Goal: Task Accomplishment & Management: Use online tool/utility

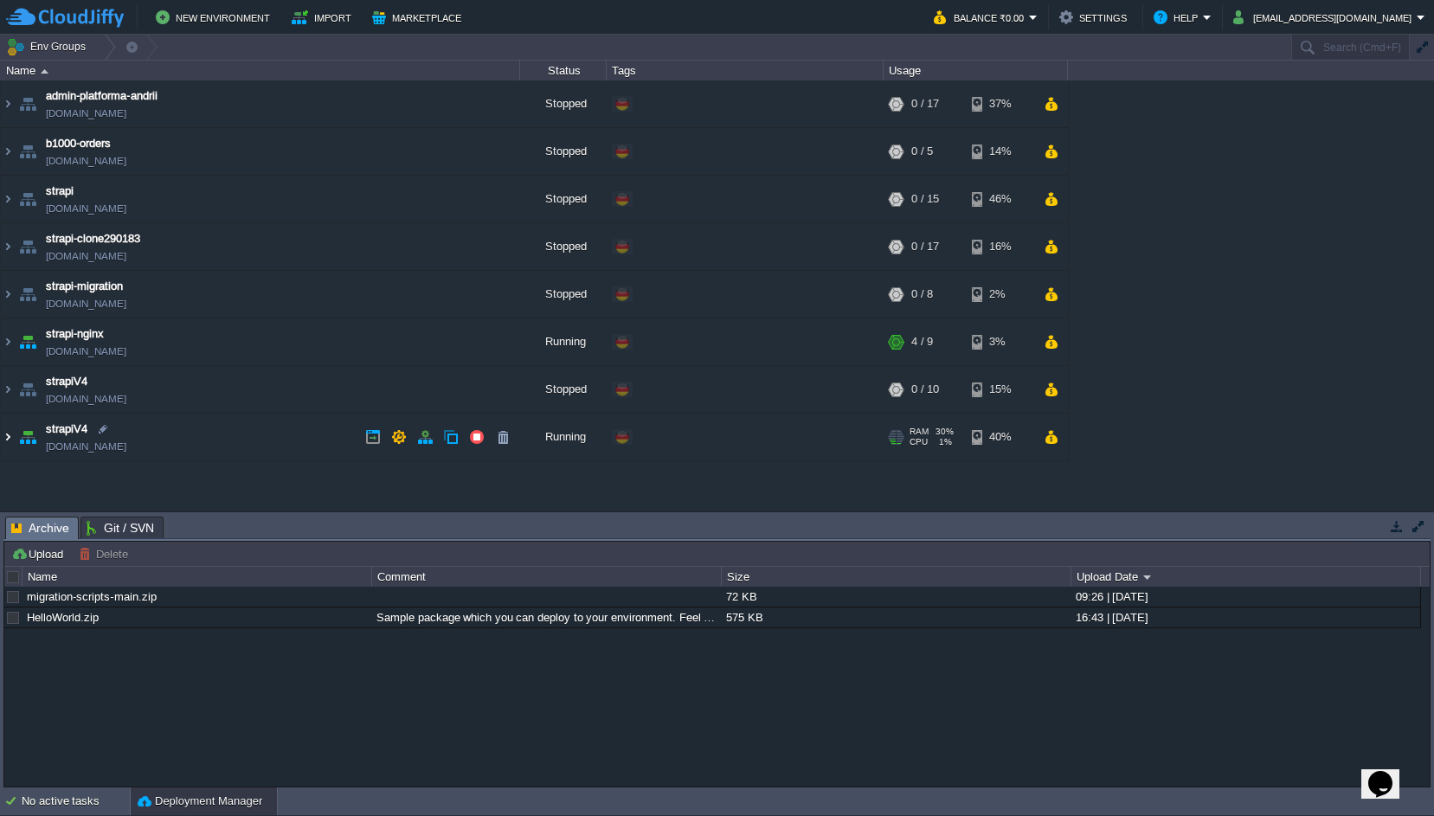
click at [4, 441] on img at bounding box center [8, 437] width 14 height 47
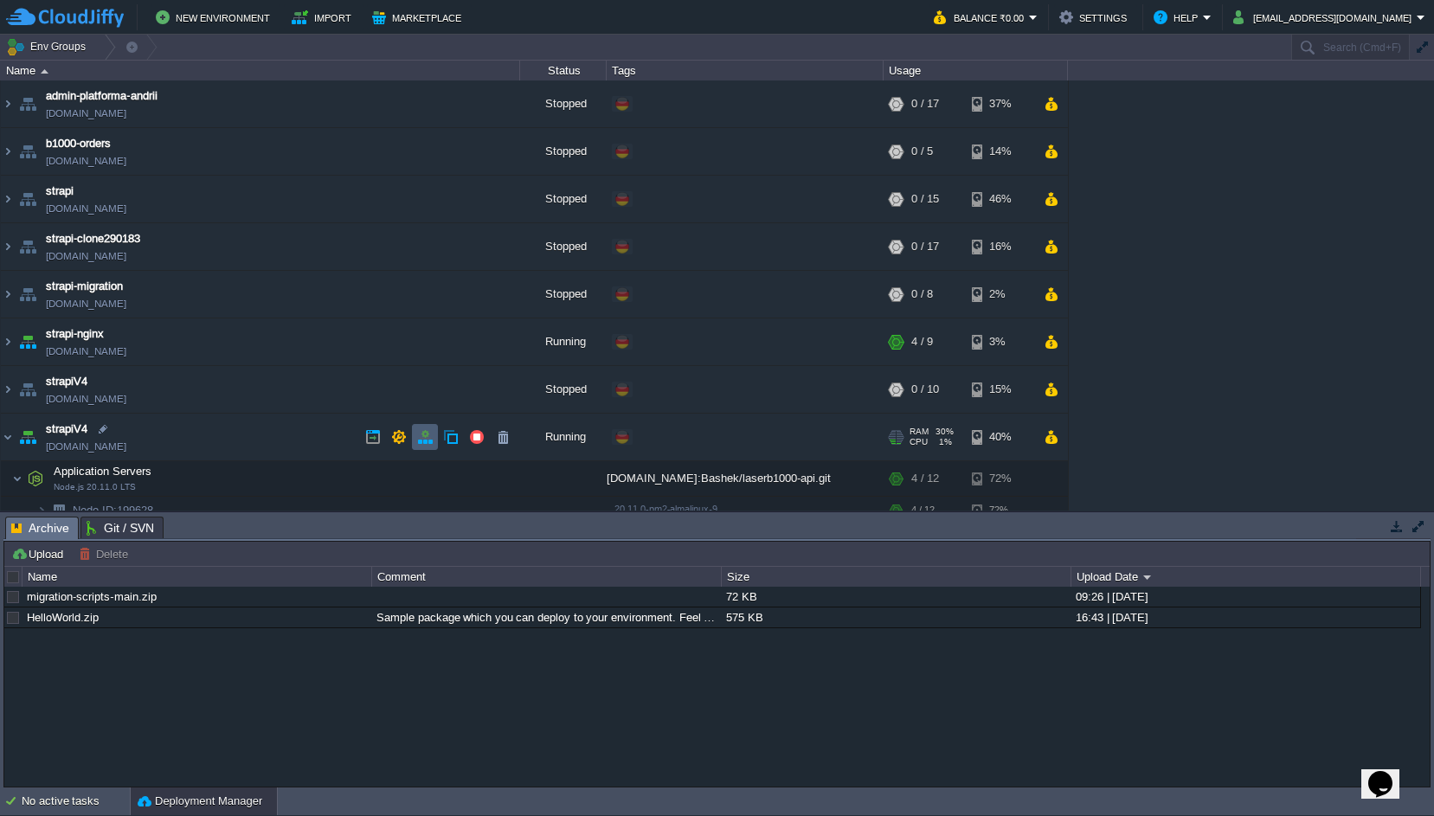
click at [423, 432] on button "button" at bounding box center [425, 437] width 16 height 16
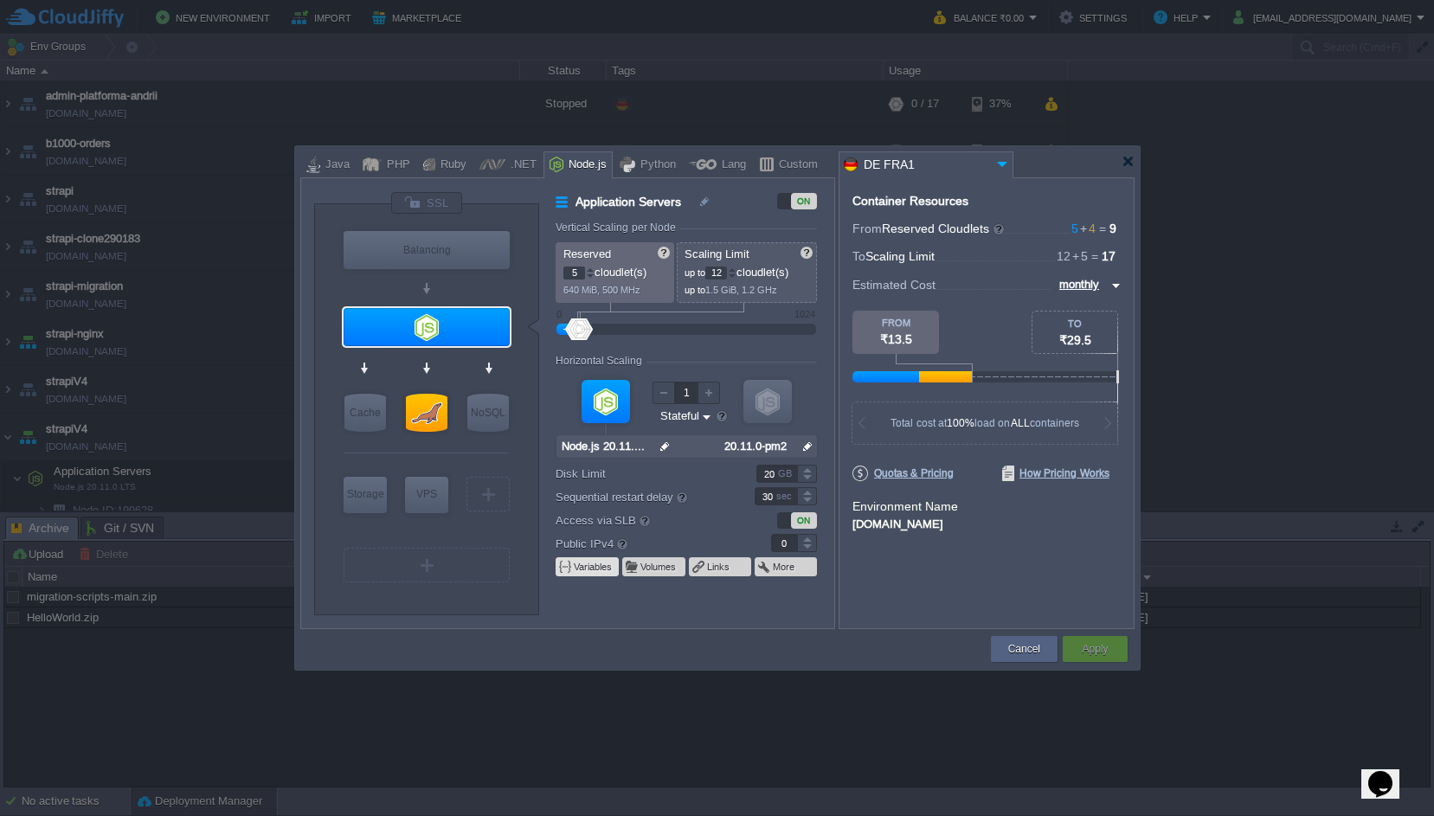
click at [575, 570] on button "Variables" at bounding box center [594, 567] width 40 height 14
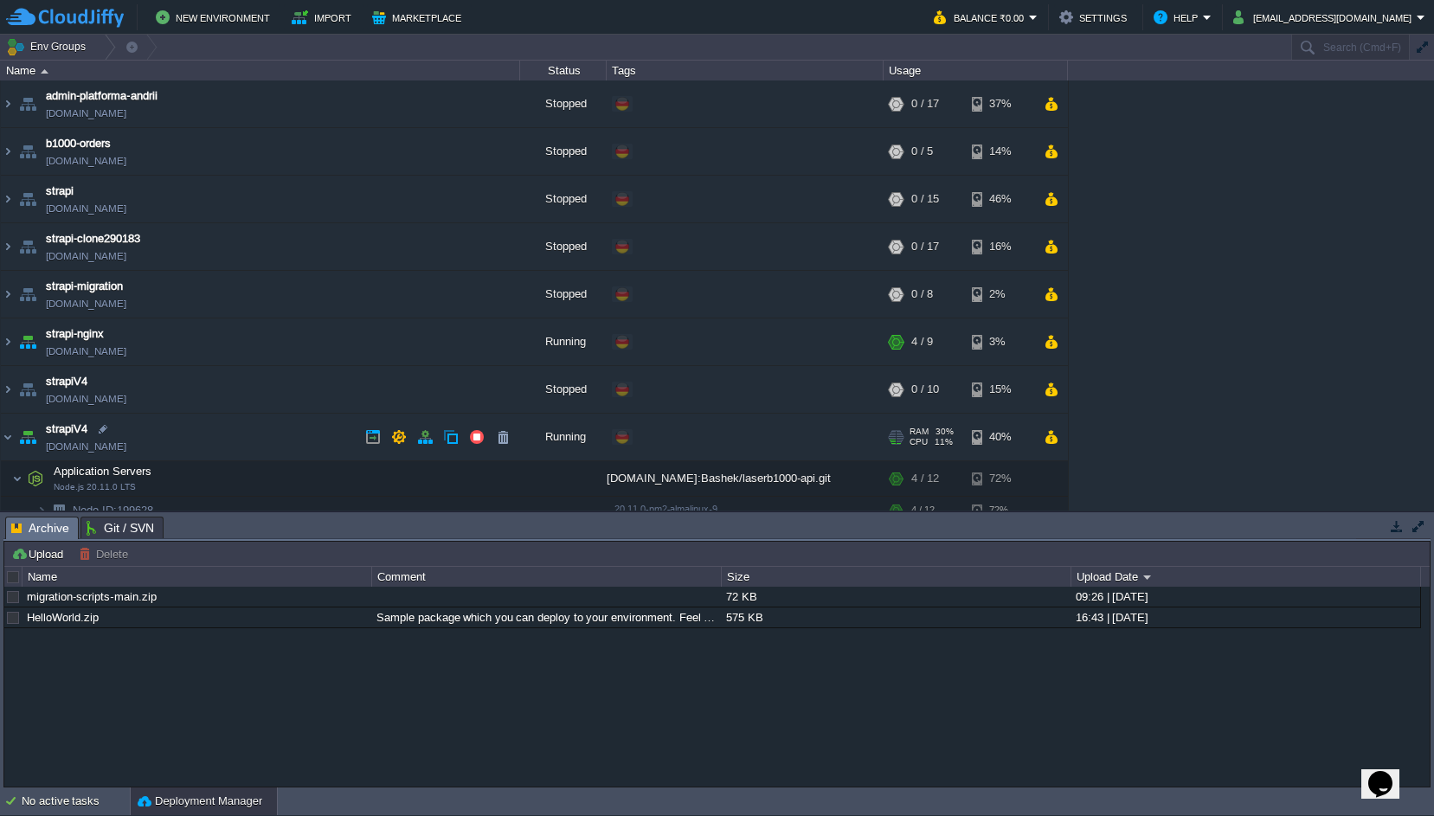
scroll to position [105, 0]
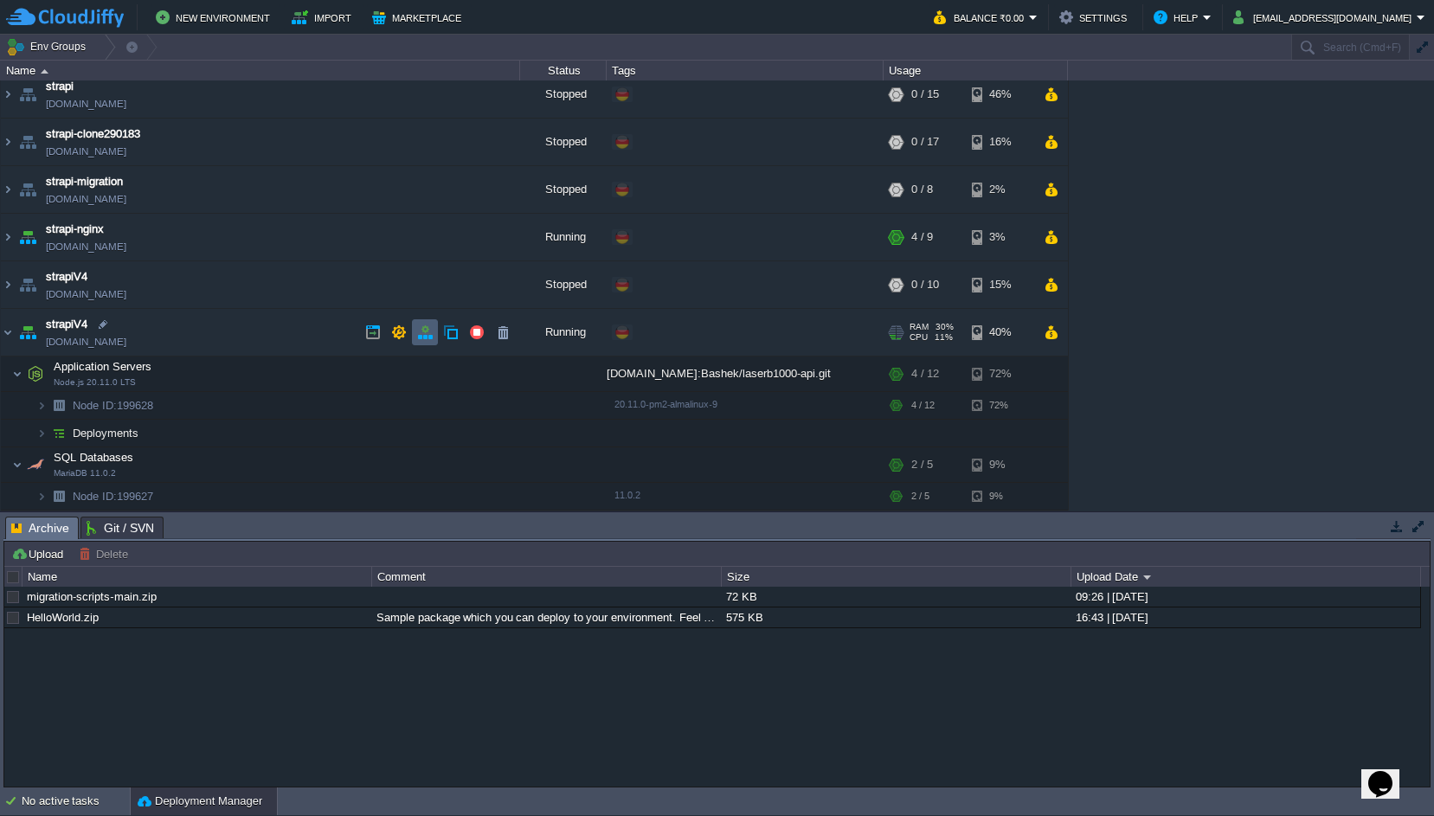
click at [424, 332] on button "button" at bounding box center [425, 332] width 16 height 16
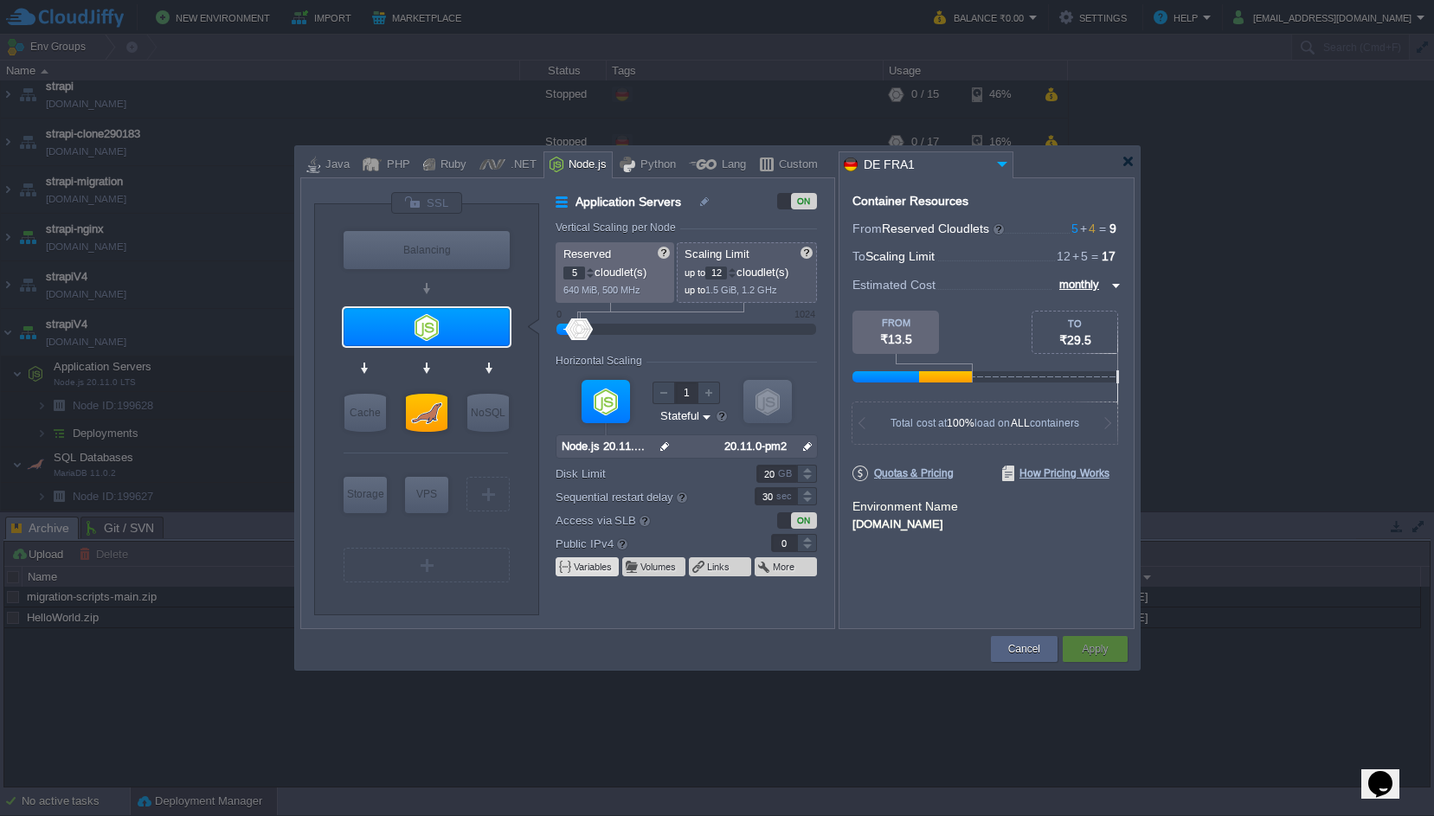
click at [585, 561] on button "Variables" at bounding box center [594, 567] width 40 height 14
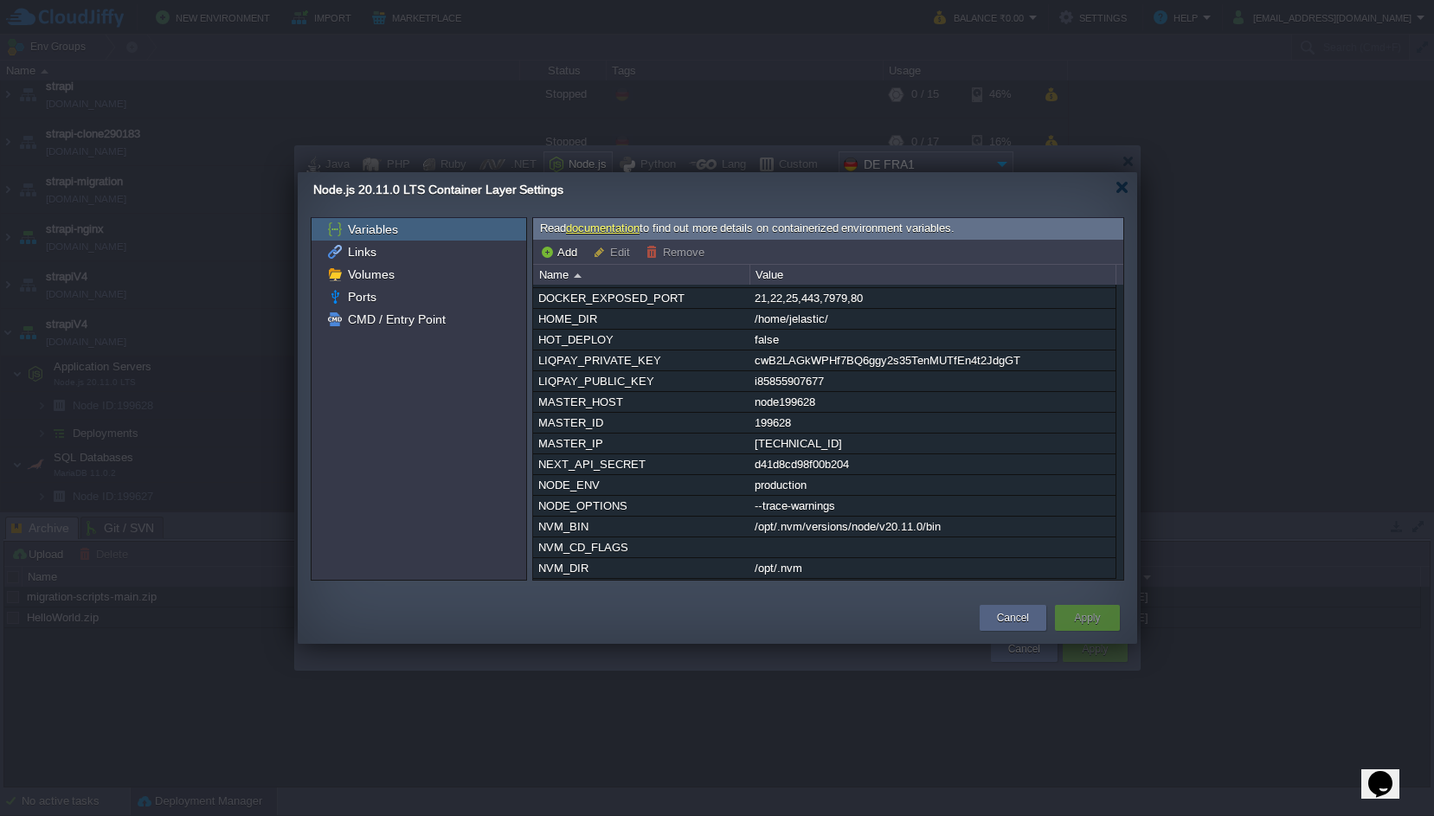
scroll to position [659, 0]
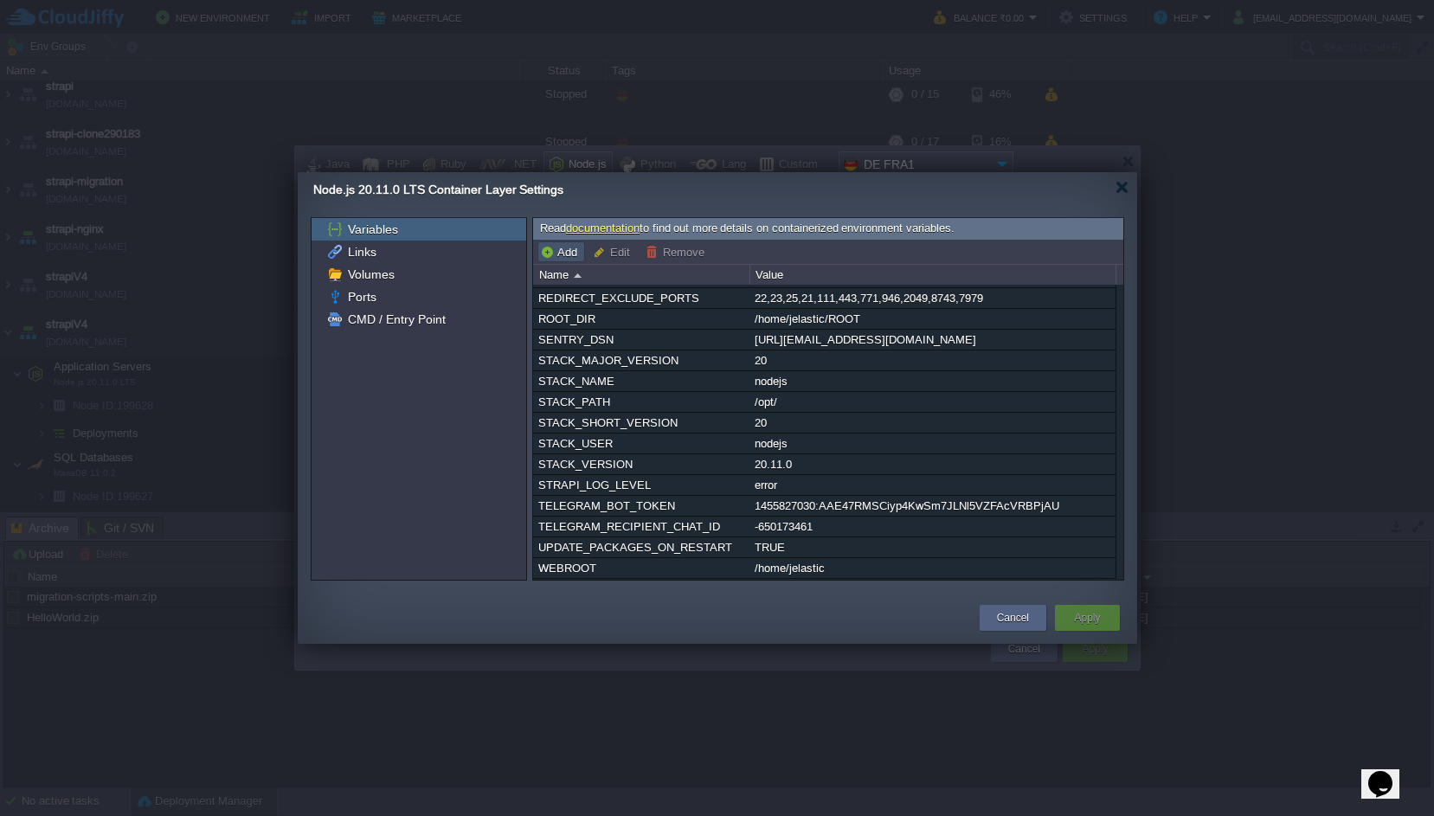
click at [554, 254] on button "Add" at bounding box center [561, 252] width 42 height 16
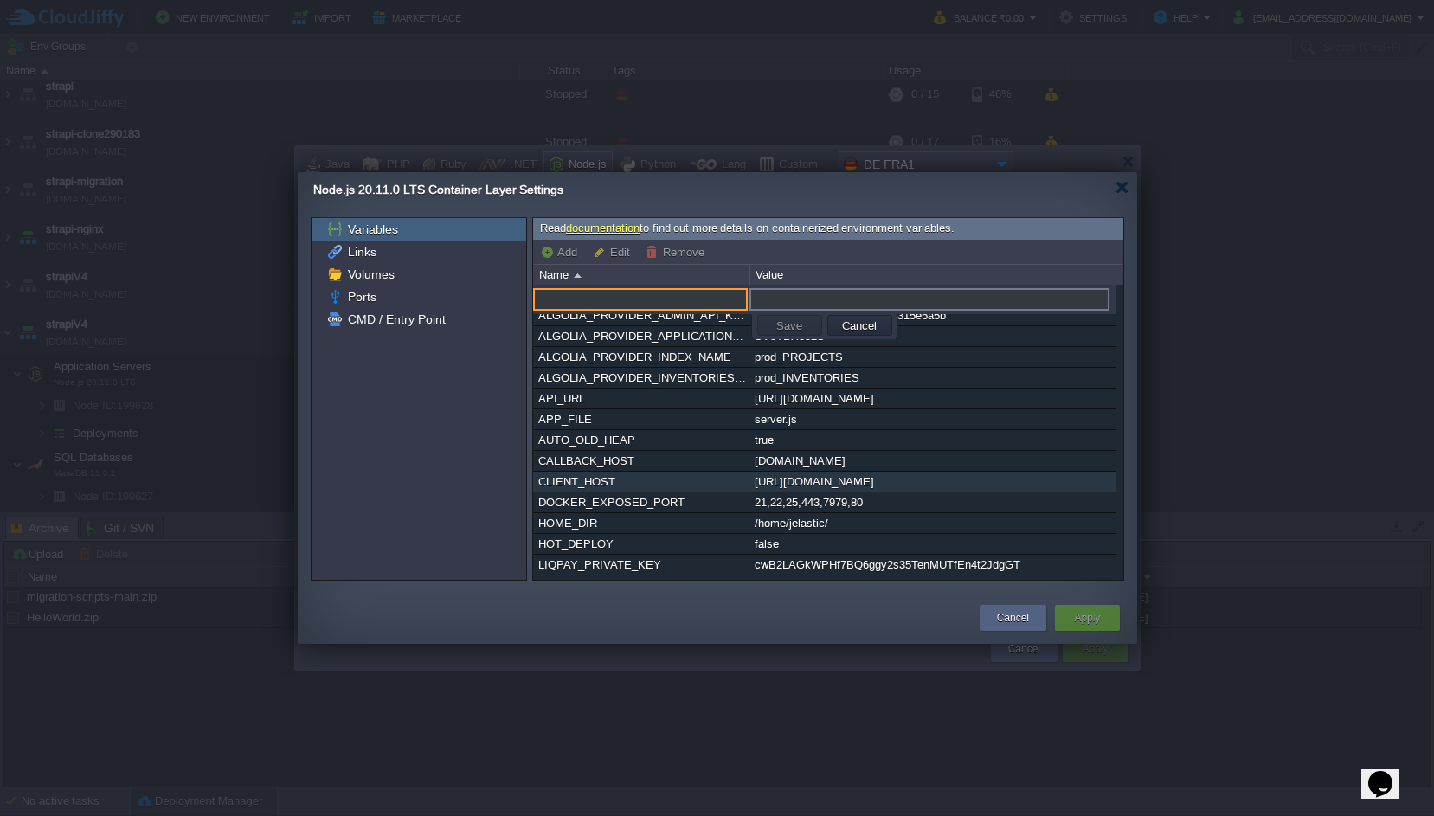
paste input "SMS_API_KEY"
type input "SMS_API_KEY"
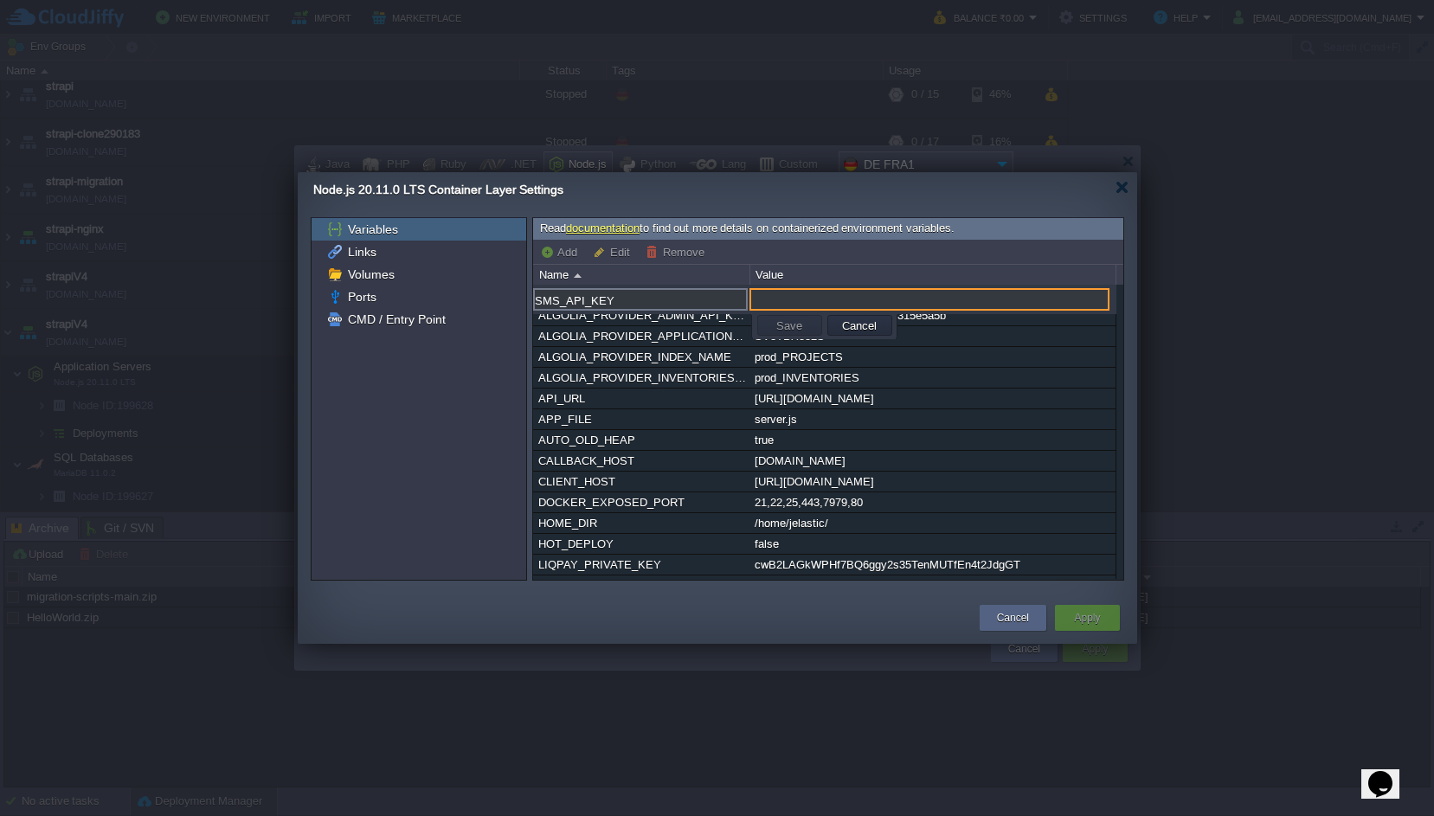
click at [831, 294] on input "text" at bounding box center [929, 299] width 360 height 22
paste input "uabe23e3cc86de818521ce46904ad0e8d9f254faca0b8dd2e15f0afe450ff7baadd442"
type input "uabe23e3cc86de818521ce46904ad0e8d9f254faca0b8dd2e15f0afe450ff7baadd442"
click at [786, 328] on button "Save" at bounding box center [789, 326] width 36 height 16
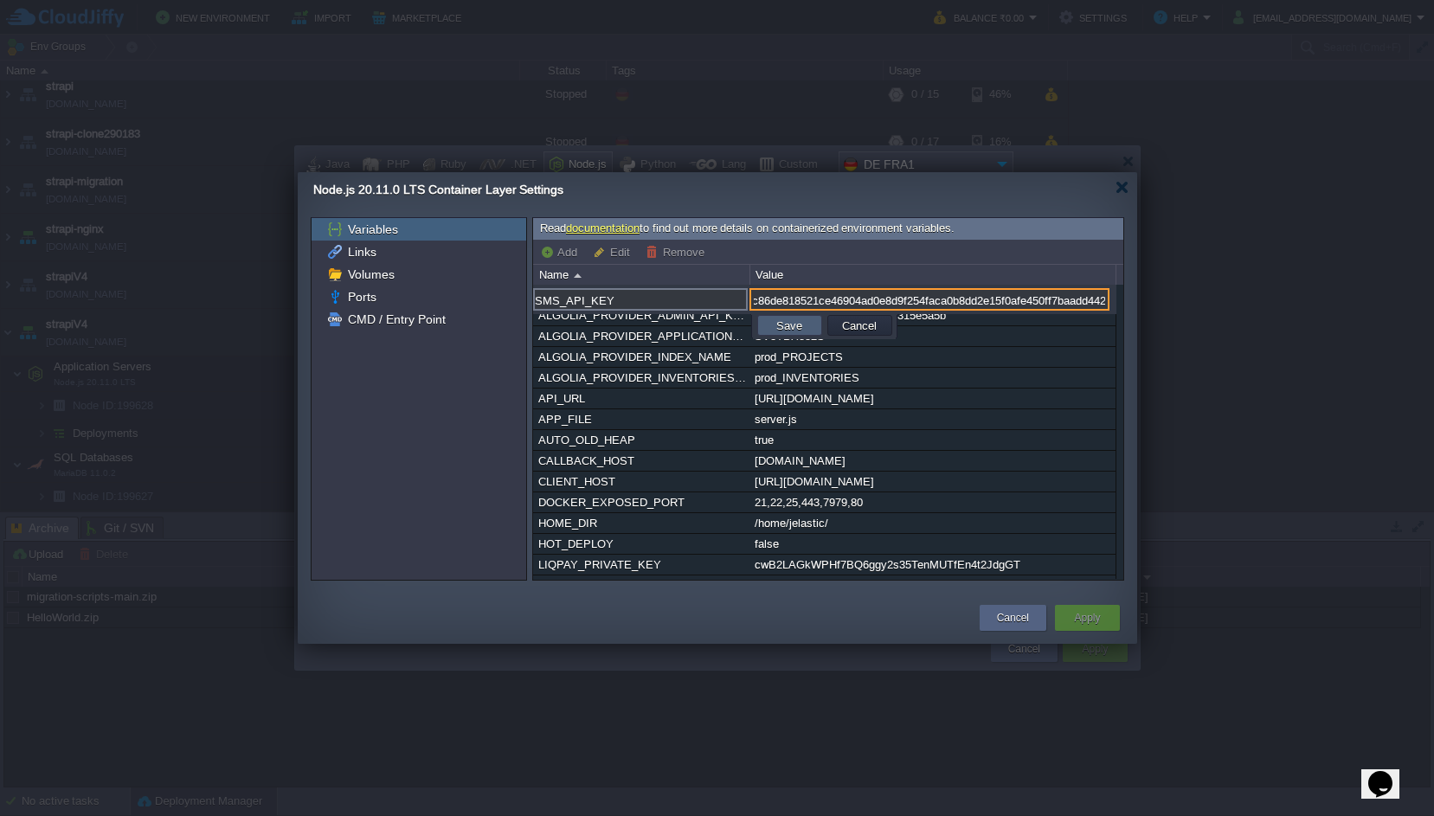
scroll to position [0, 0]
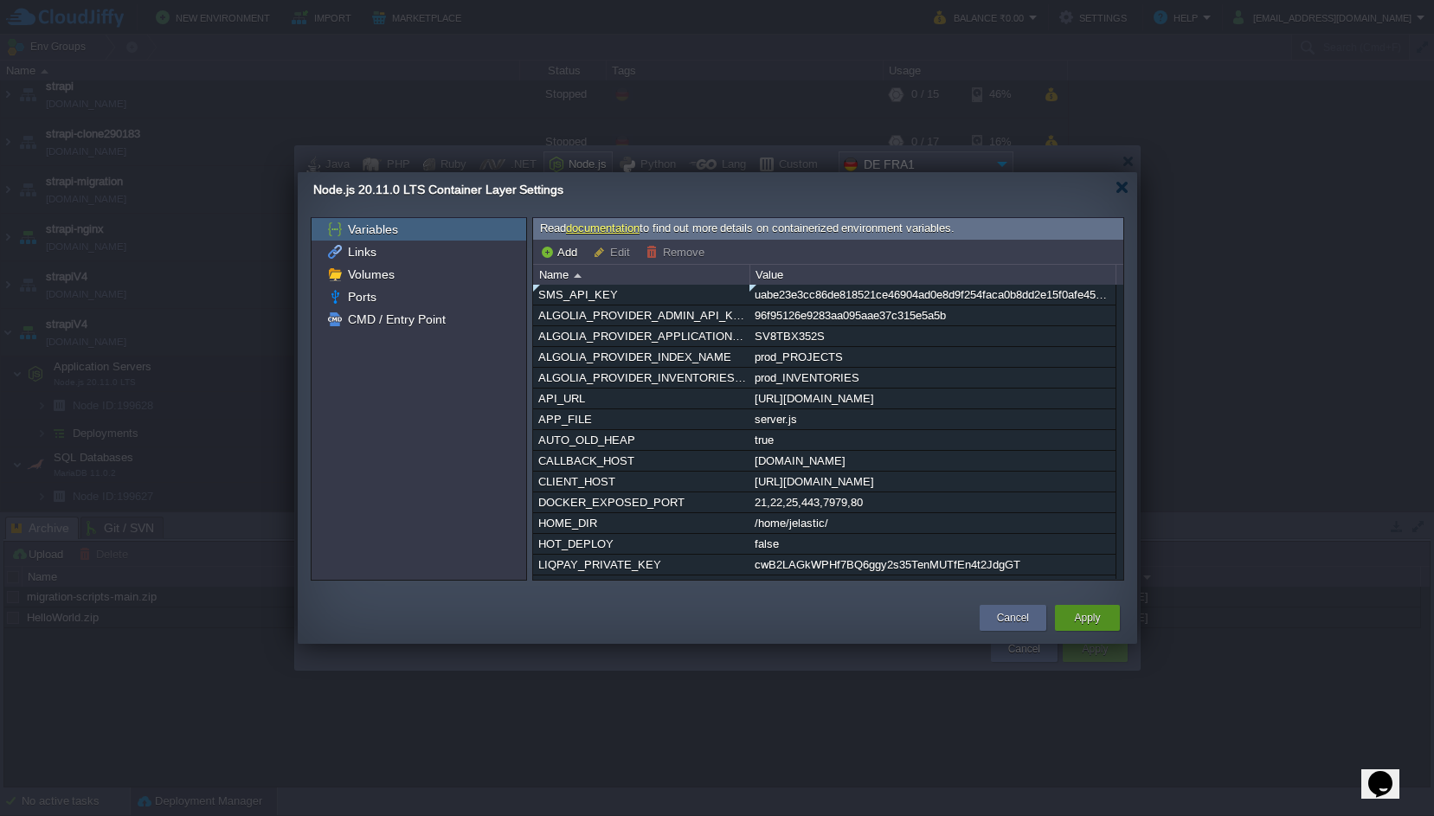
click at [1099, 613] on button "Apply" at bounding box center [1087, 617] width 26 height 17
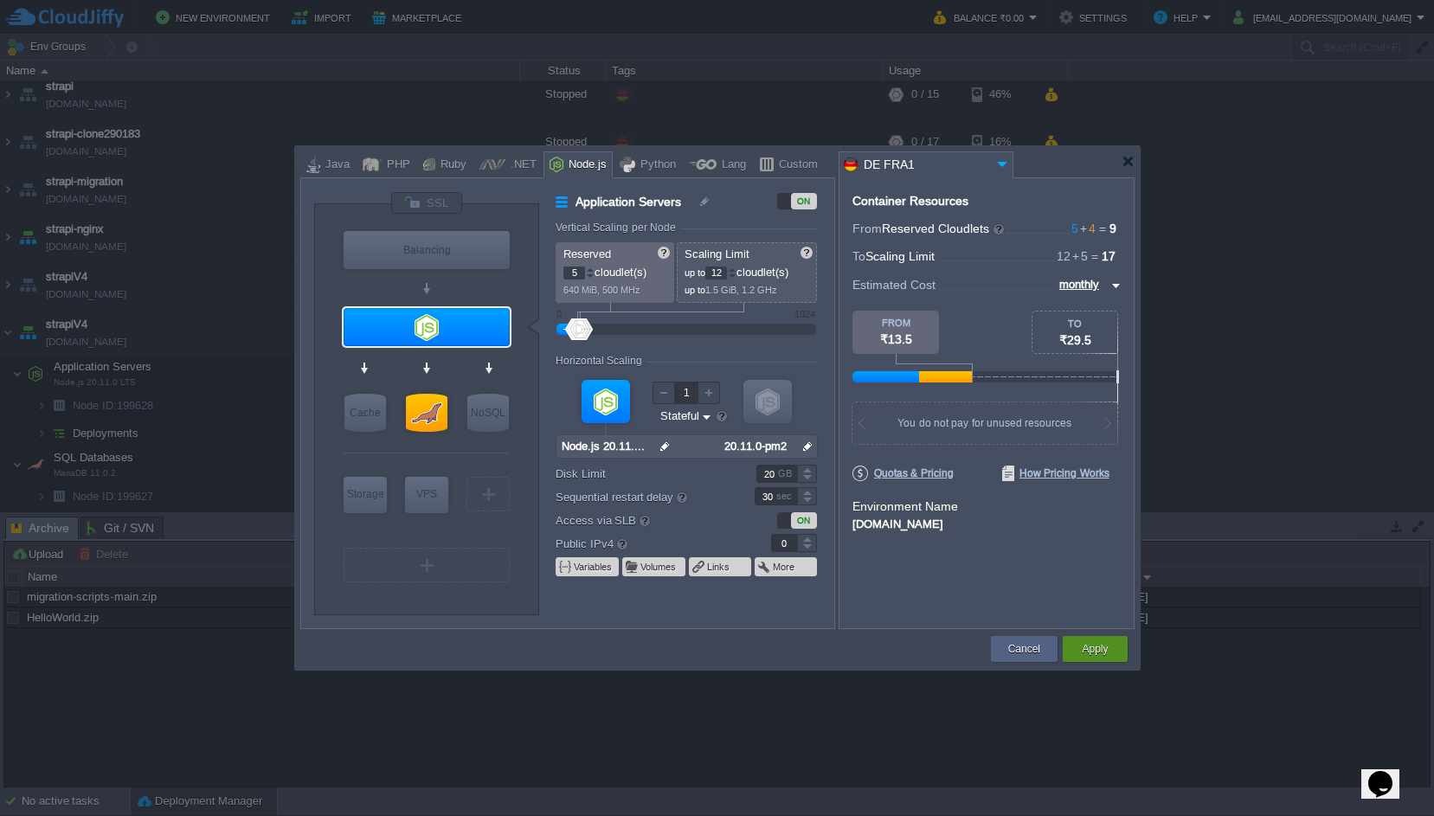
click at [1088, 656] on button "Apply" at bounding box center [1094, 648] width 26 height 17
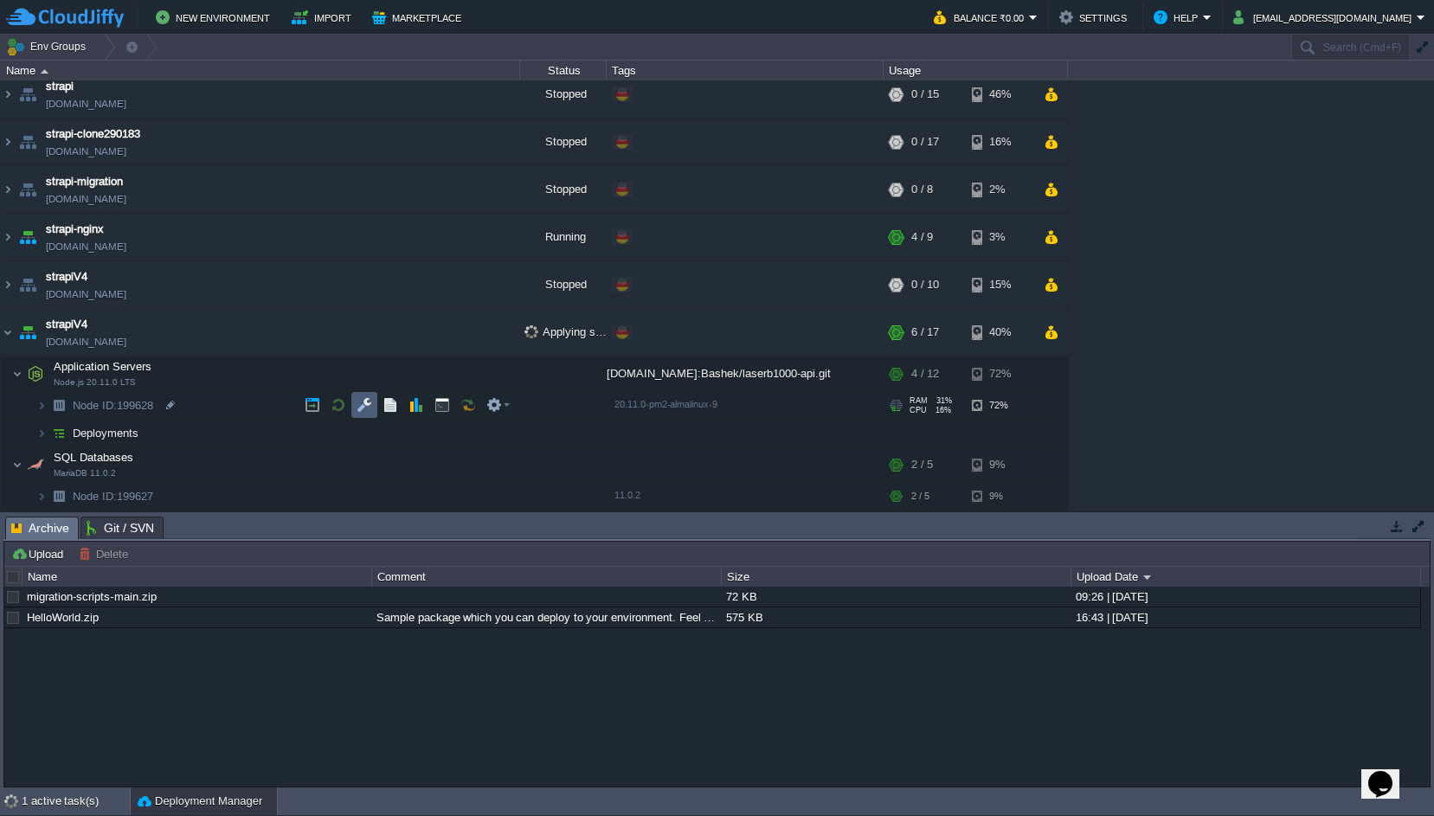
click at [368, 408] on button "button" at bounding box center [364, 405] width 16 height 16
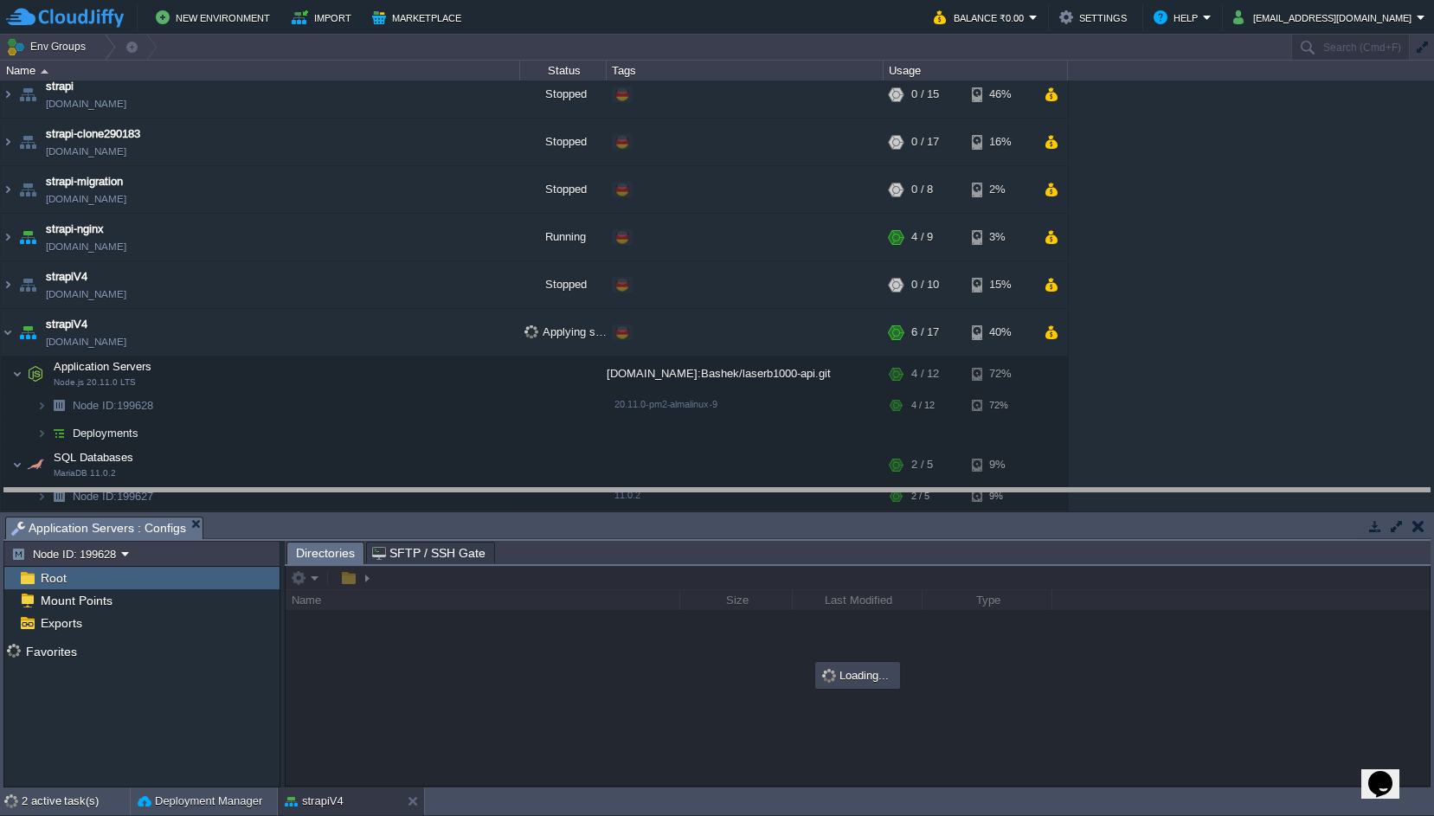
drag, startPoint x: 535, startPoint y: 519, endPoint x: 536, endPoint y: 369, distance: 150.6
click at [536, 369] on body "New Environment Import Marketplace Bonus ₹0.00 Upgrade Account Balance ₹0.00 Se…" at bounding box center [717, 408] width 1434 height 816
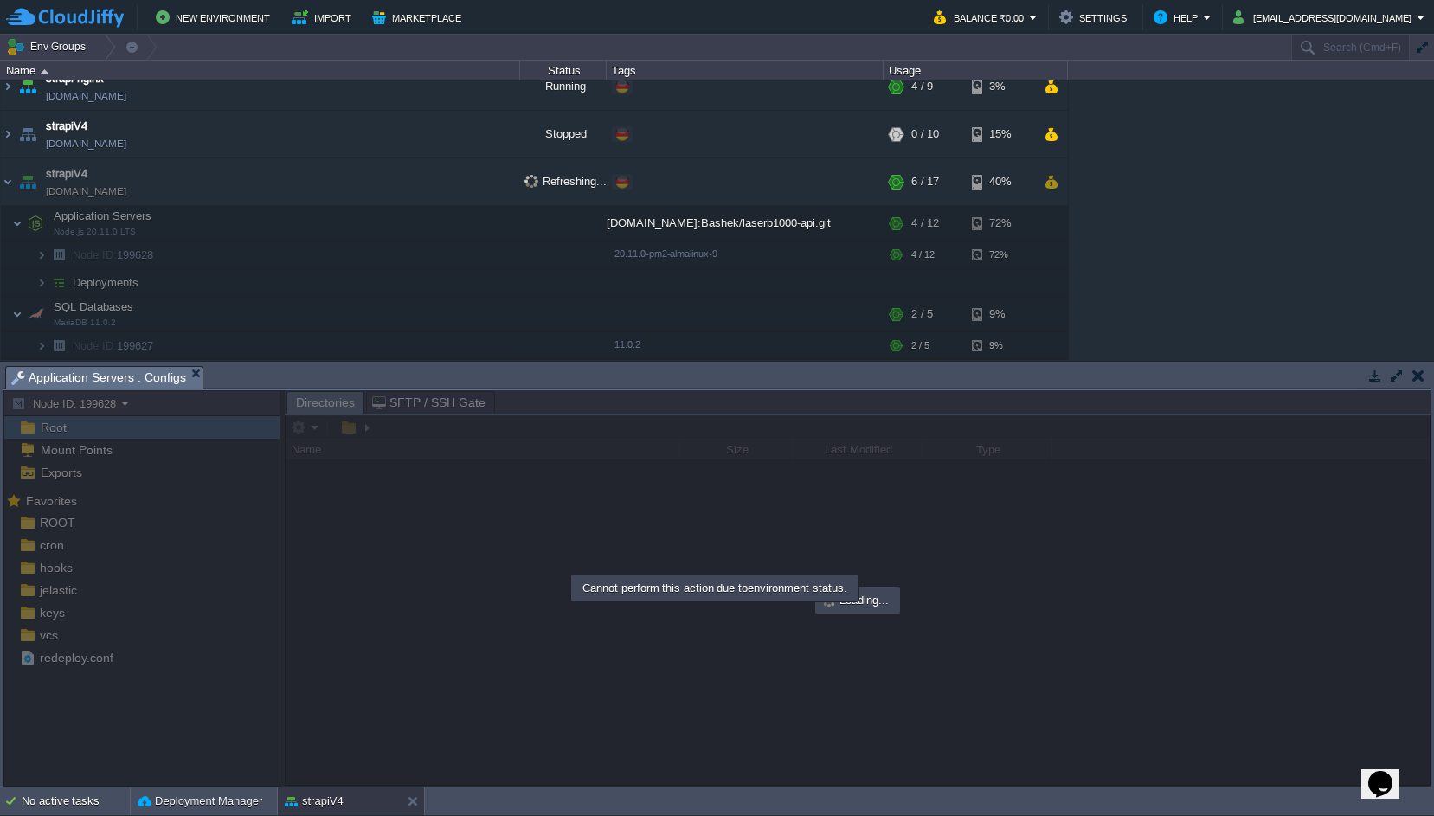
scroll to position [101, 0]
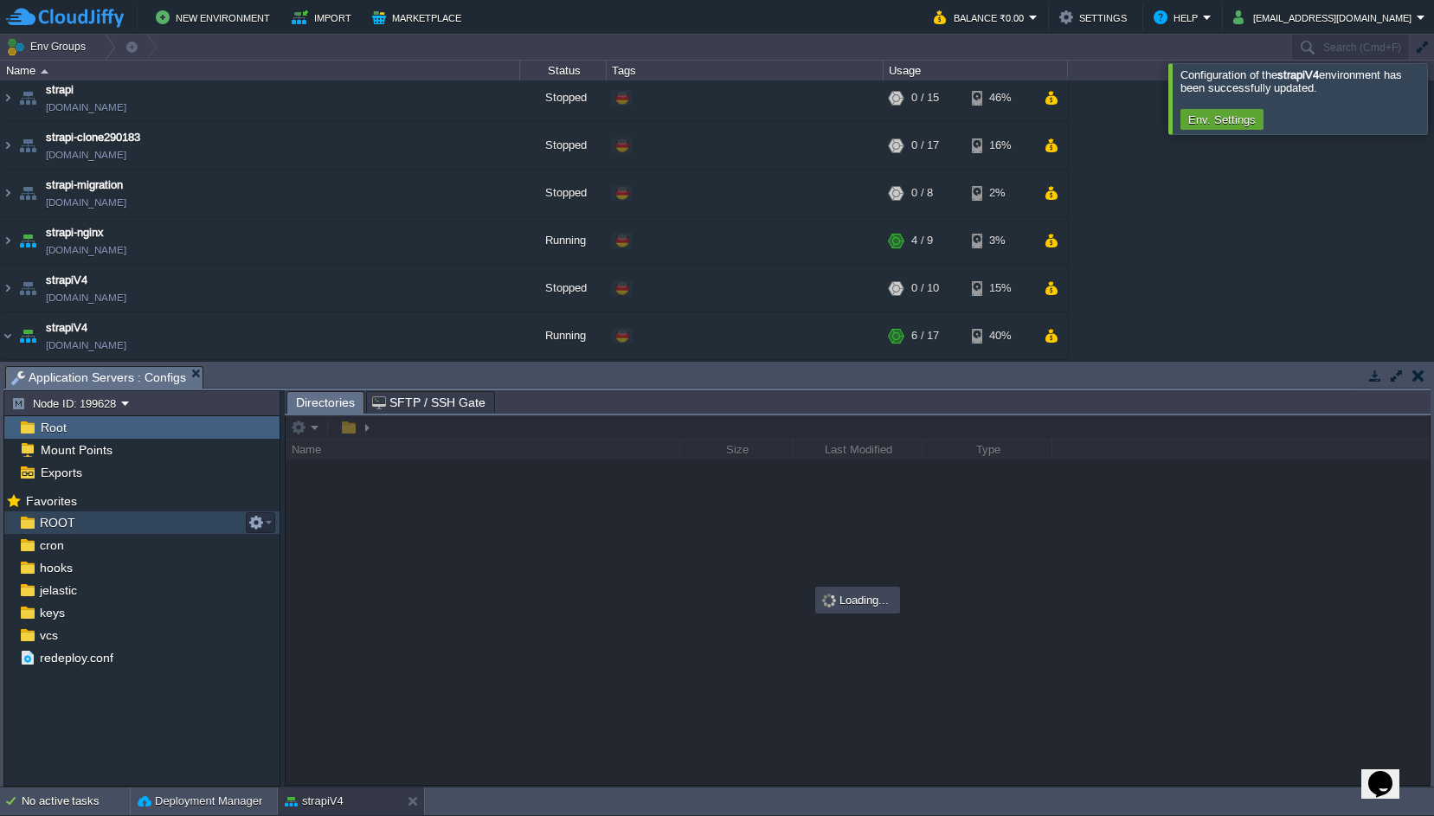
click at [57, 522] on span "ROOT" at bounding box center [57, 523] width 42 height 16
click at [140, 519] on div "ROOT" at bounding box center [141, 522] width 275 height 22
click at [1433, 107] on div at bounding box center [1454, 98] width 0 height 70
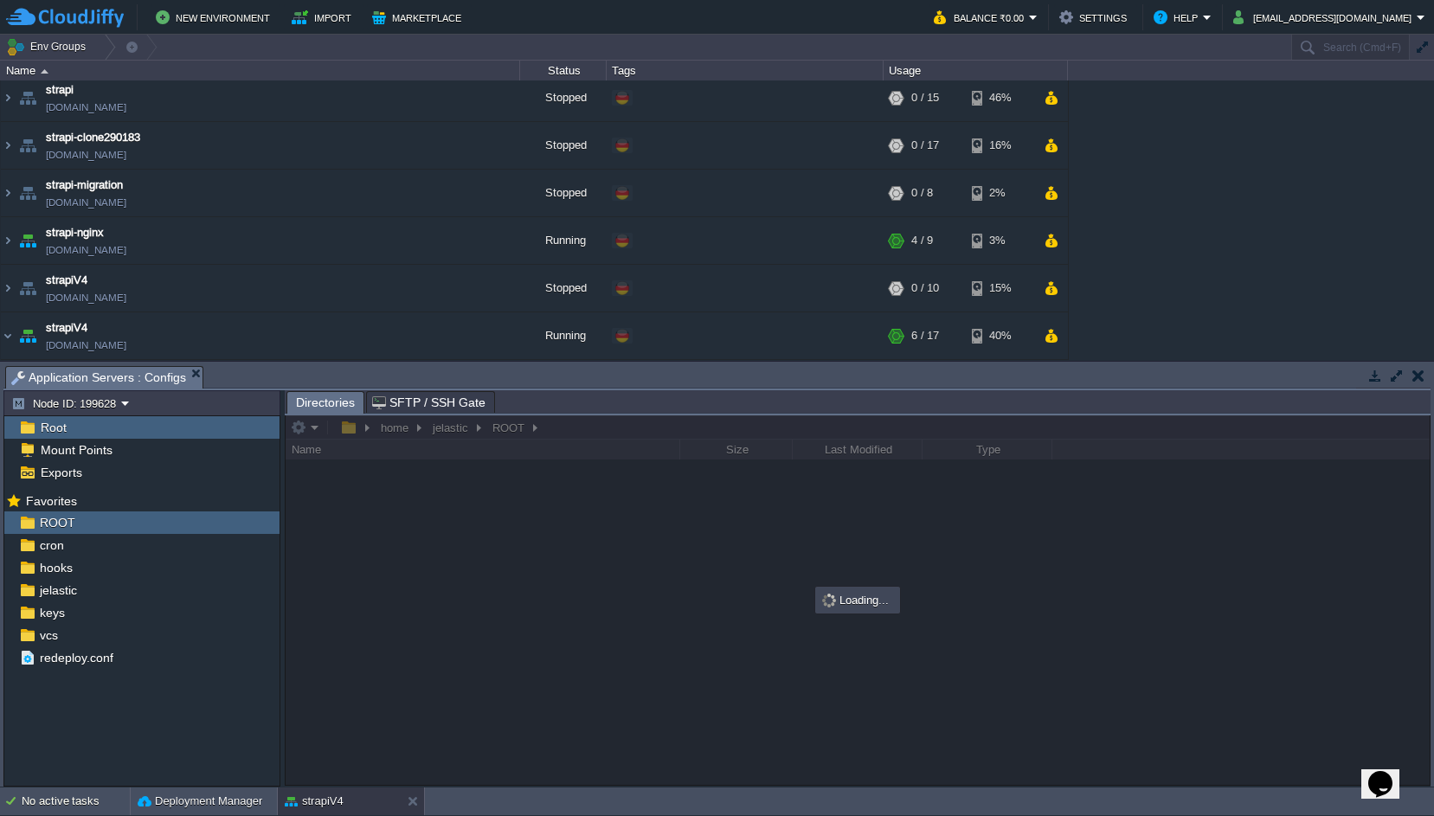
click at [1163, 238] on div "admin-platforma-andrii [DOMAIN_NAME] Stopped + Add to Env Group RAM 0% CPU 0% 0…" at bounding box center [717, 219] width 1434 height 279
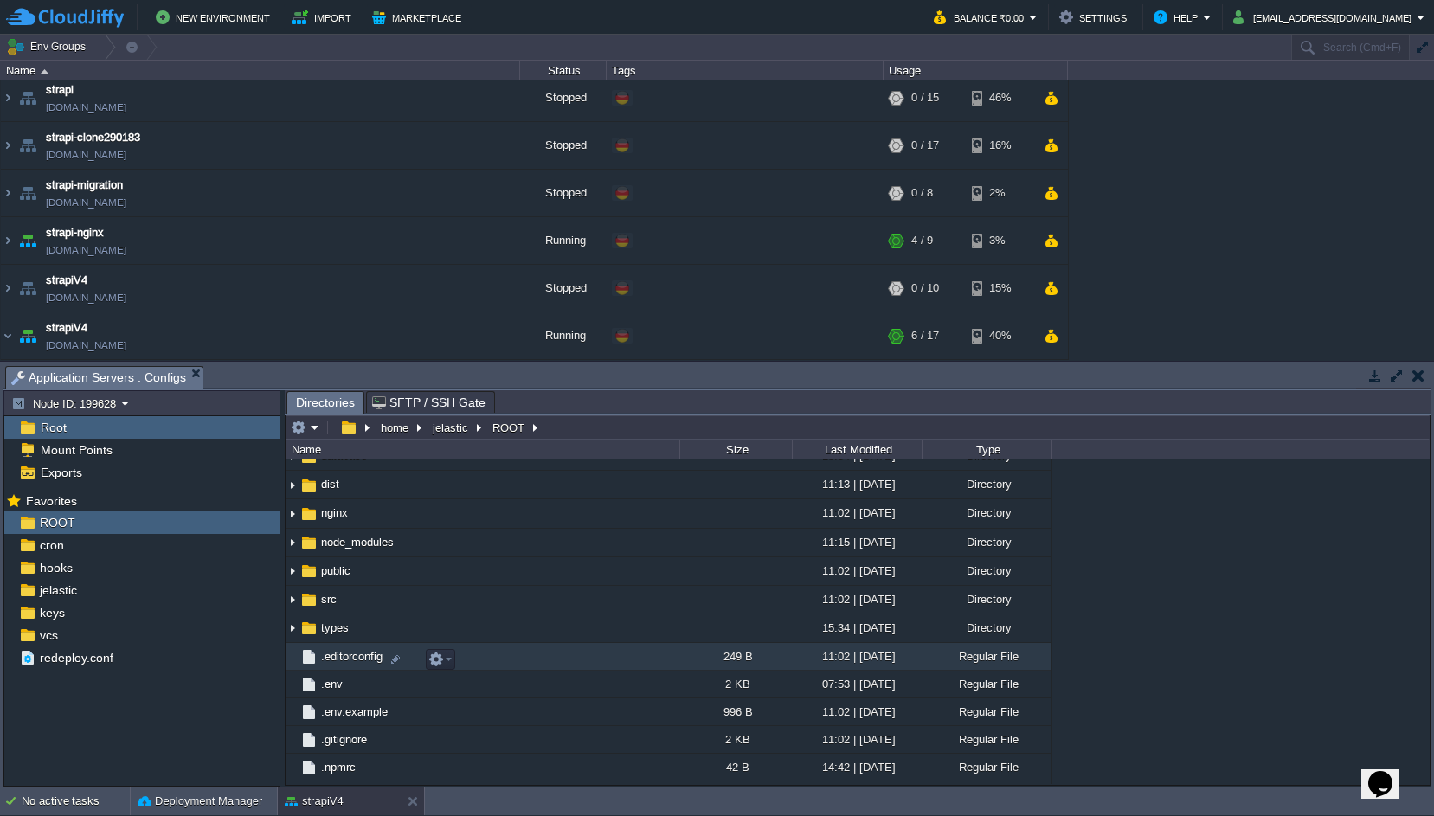
scroll to position [197, 0]
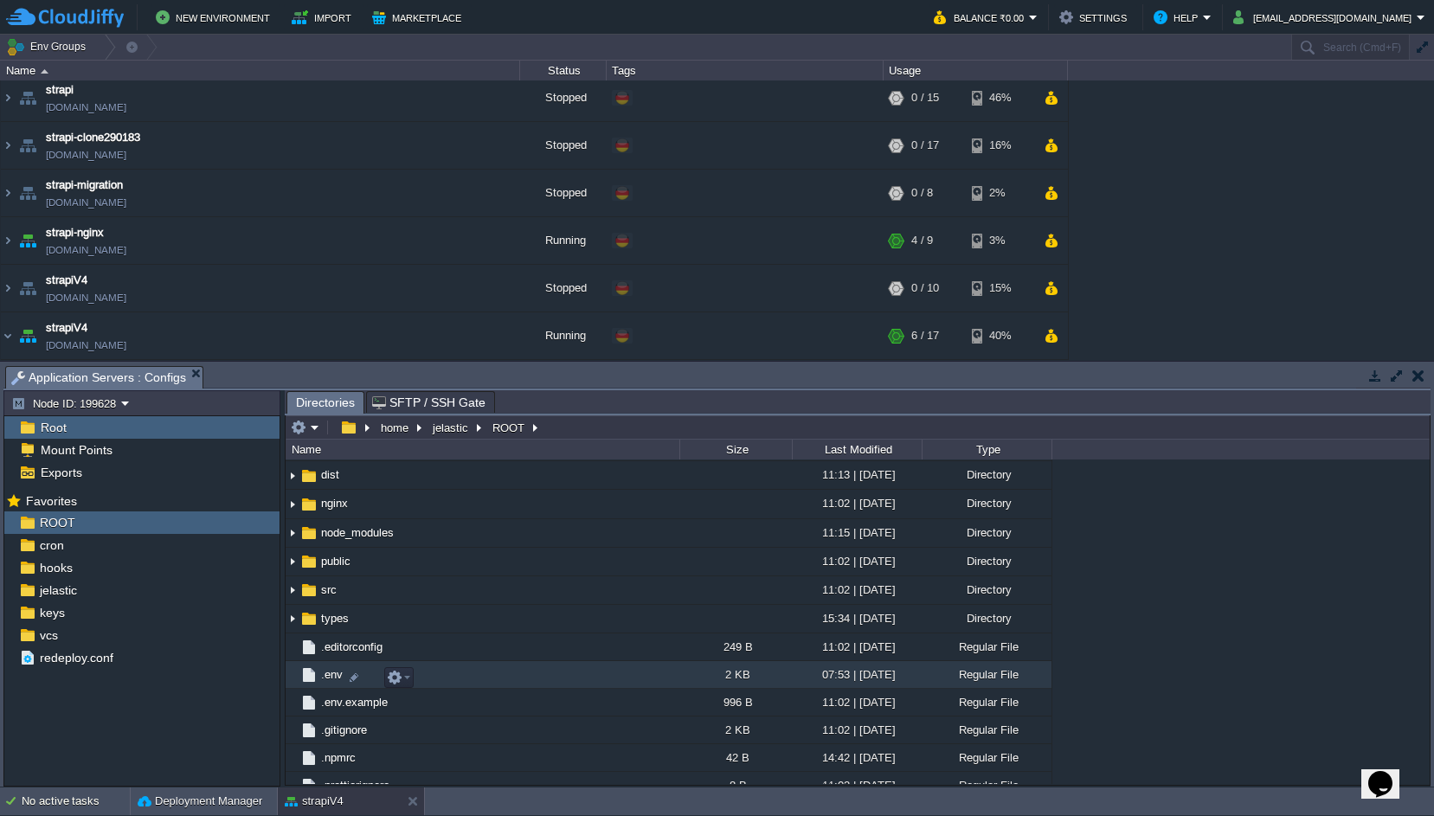
click at [499, 671] on td ".env" at bounding box center [483, 675] width 394 height 28
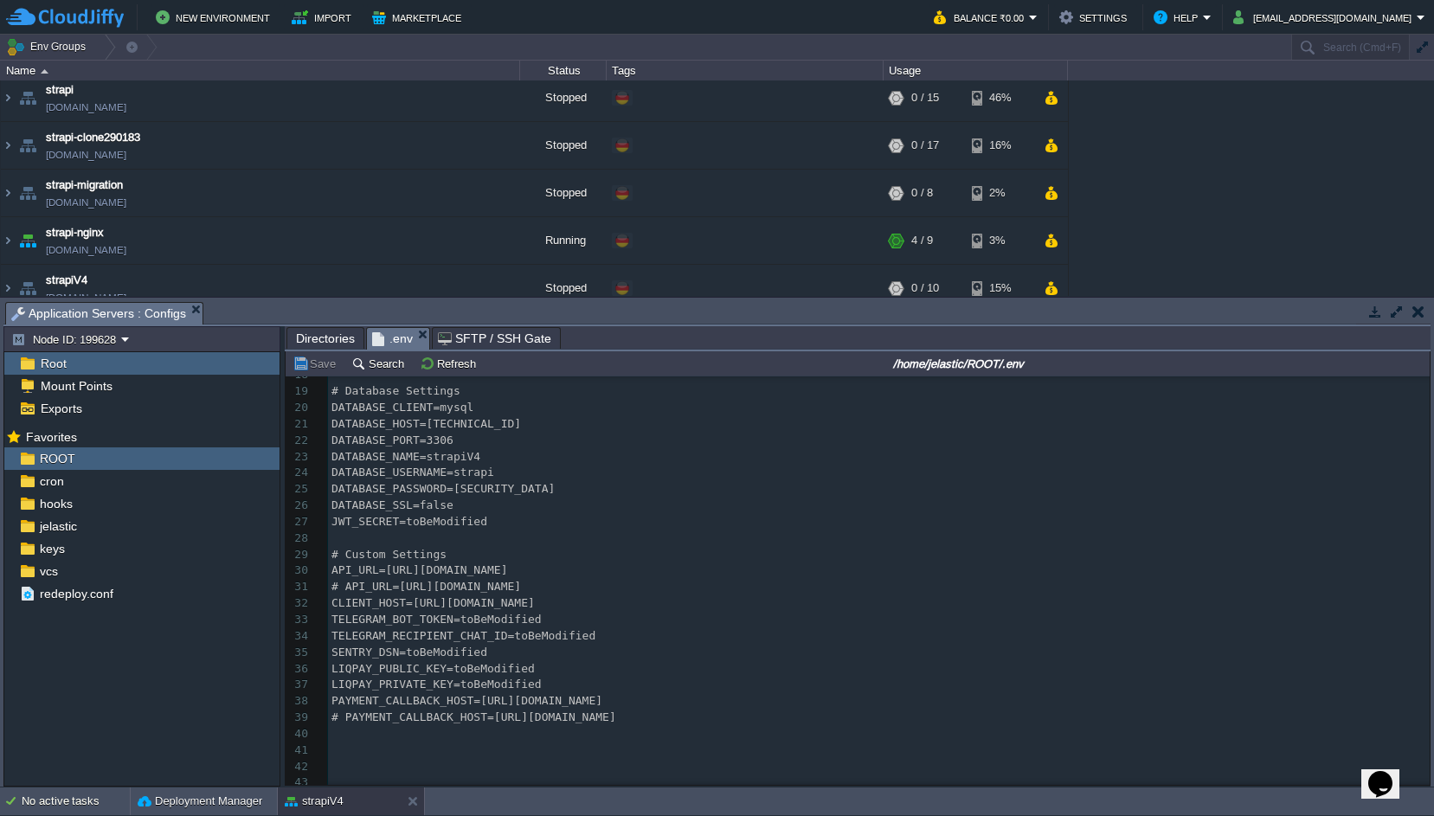
scroll to position [313, 0]
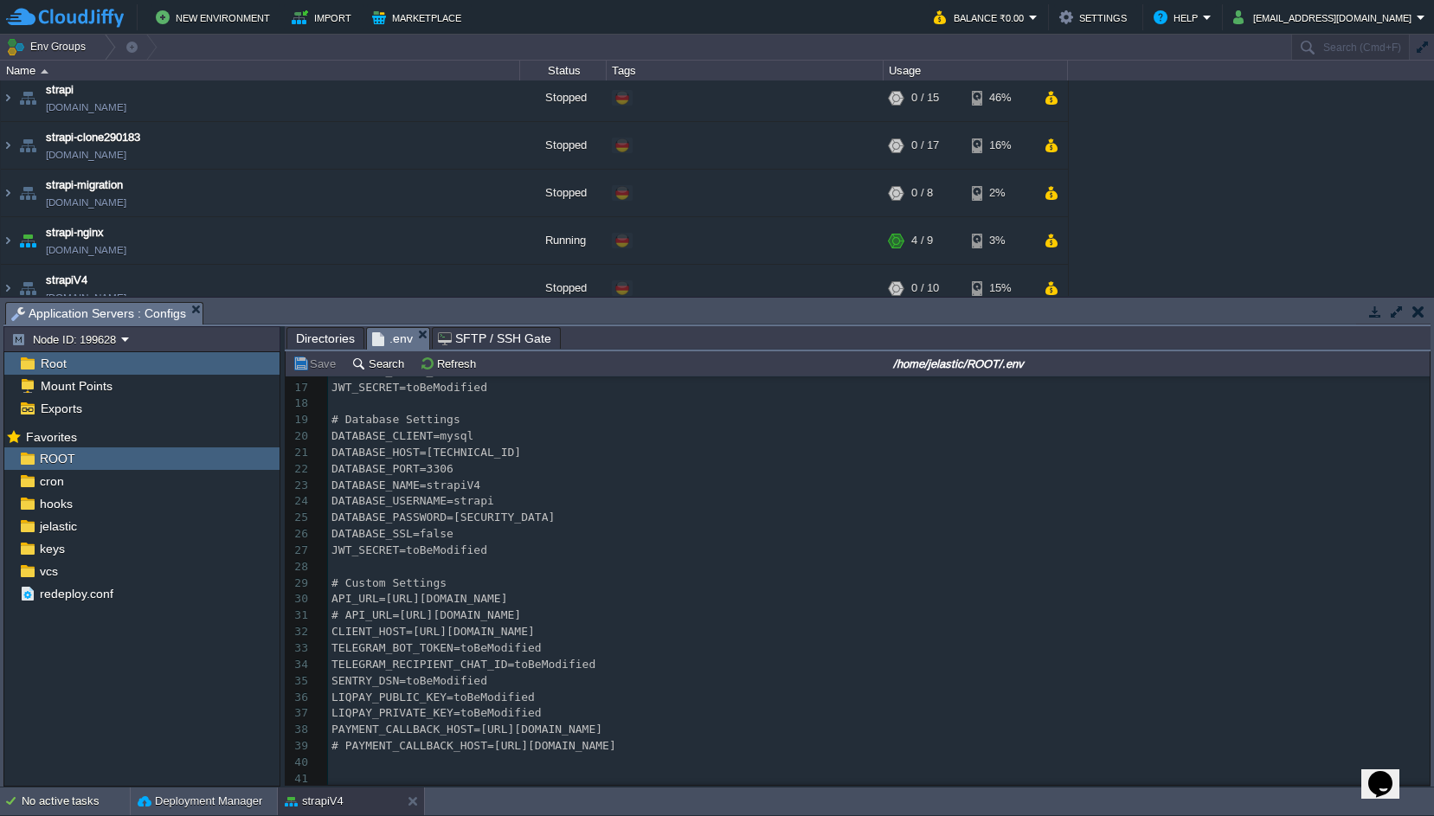
click at [617, 511] on pre "DATABASE_PASSWORD=[SECURITY_DATA]" at bounding box center [878, 518] width 1101 height 16
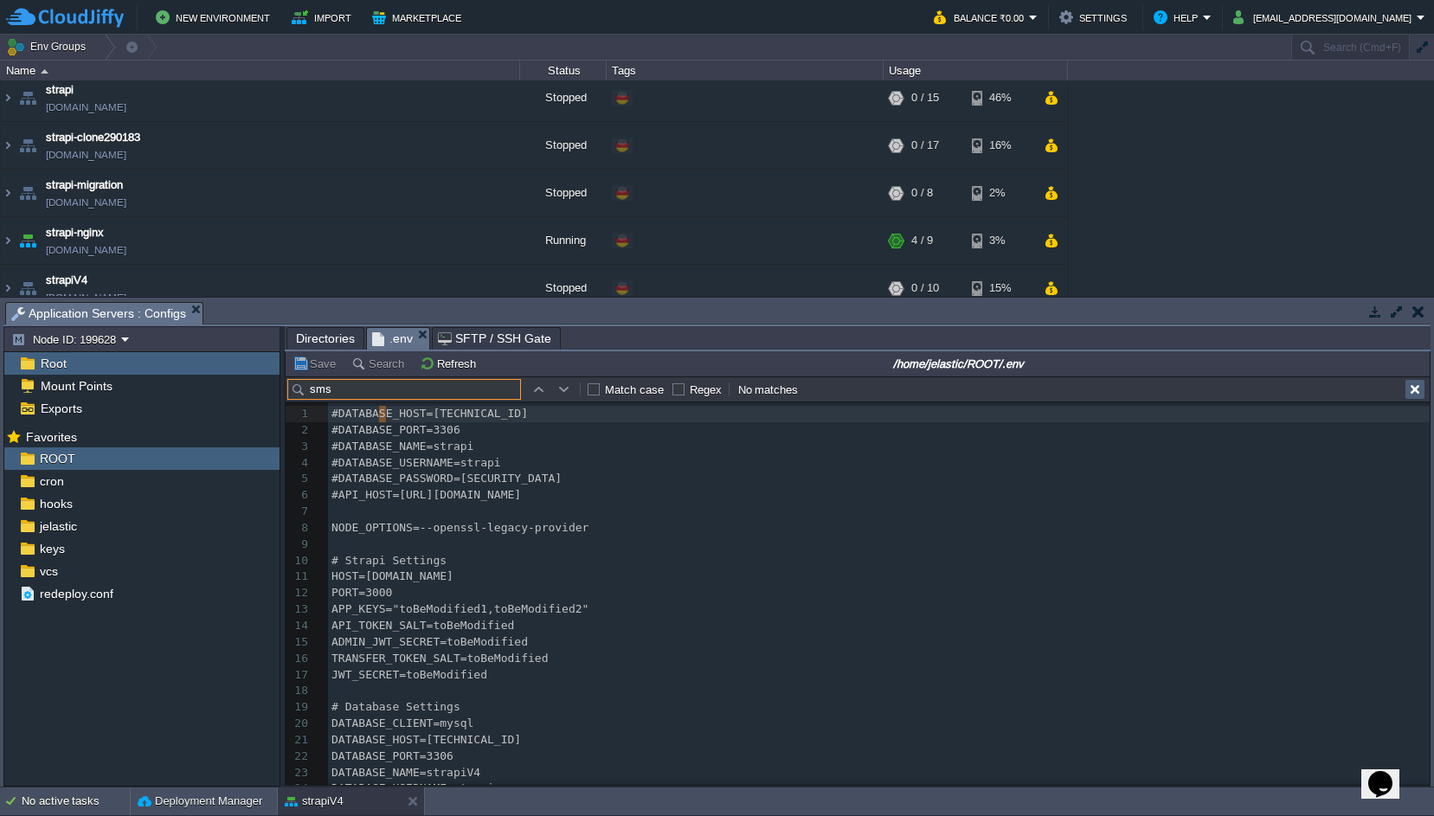
type input "sms"
click at [1421, 394] on button "button" at bounding box center [1415, 390] width 16 height 16
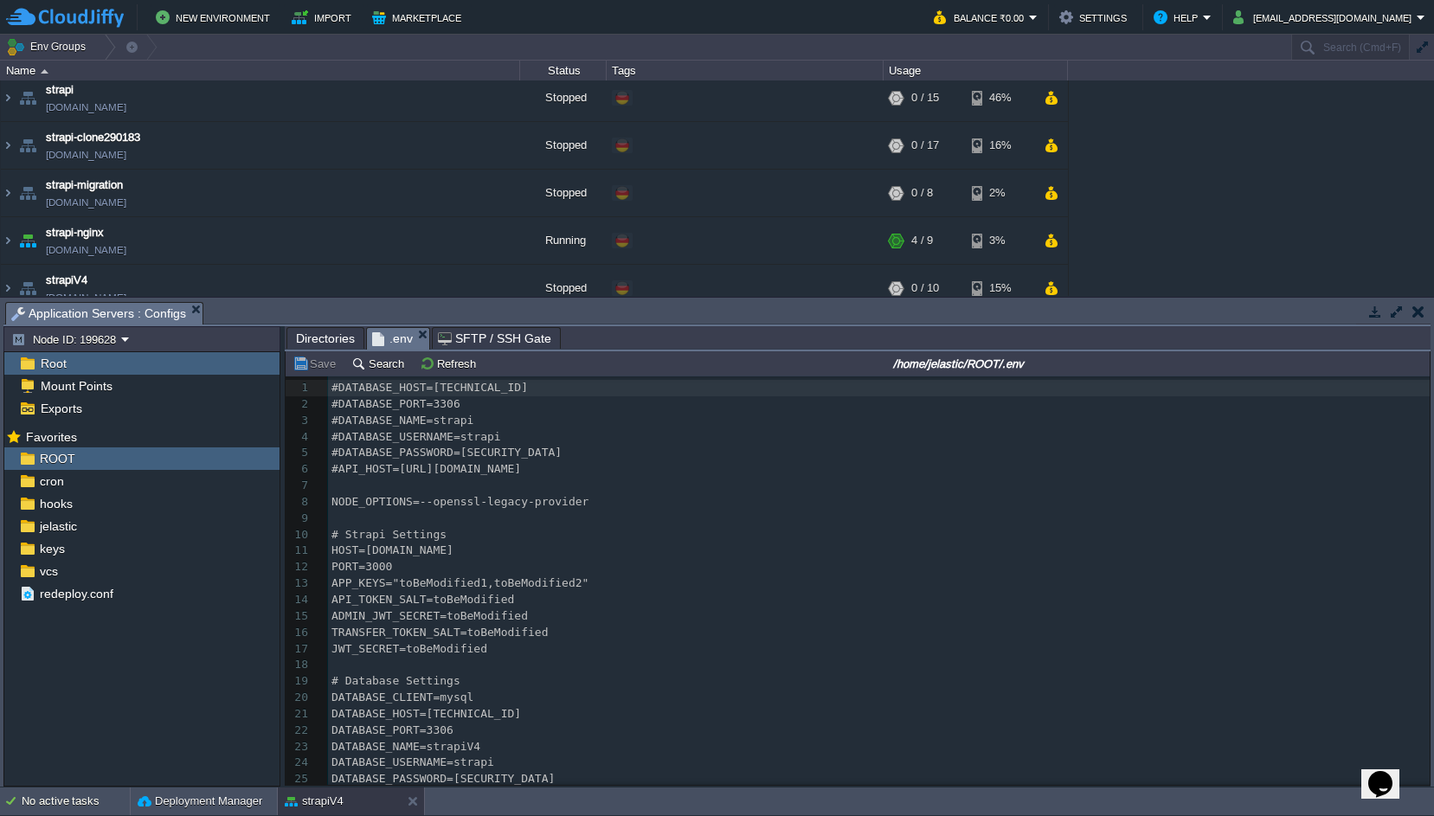
click at [1419, 312] on button "button" at bounding box center [1418, 312] width 12 height 16
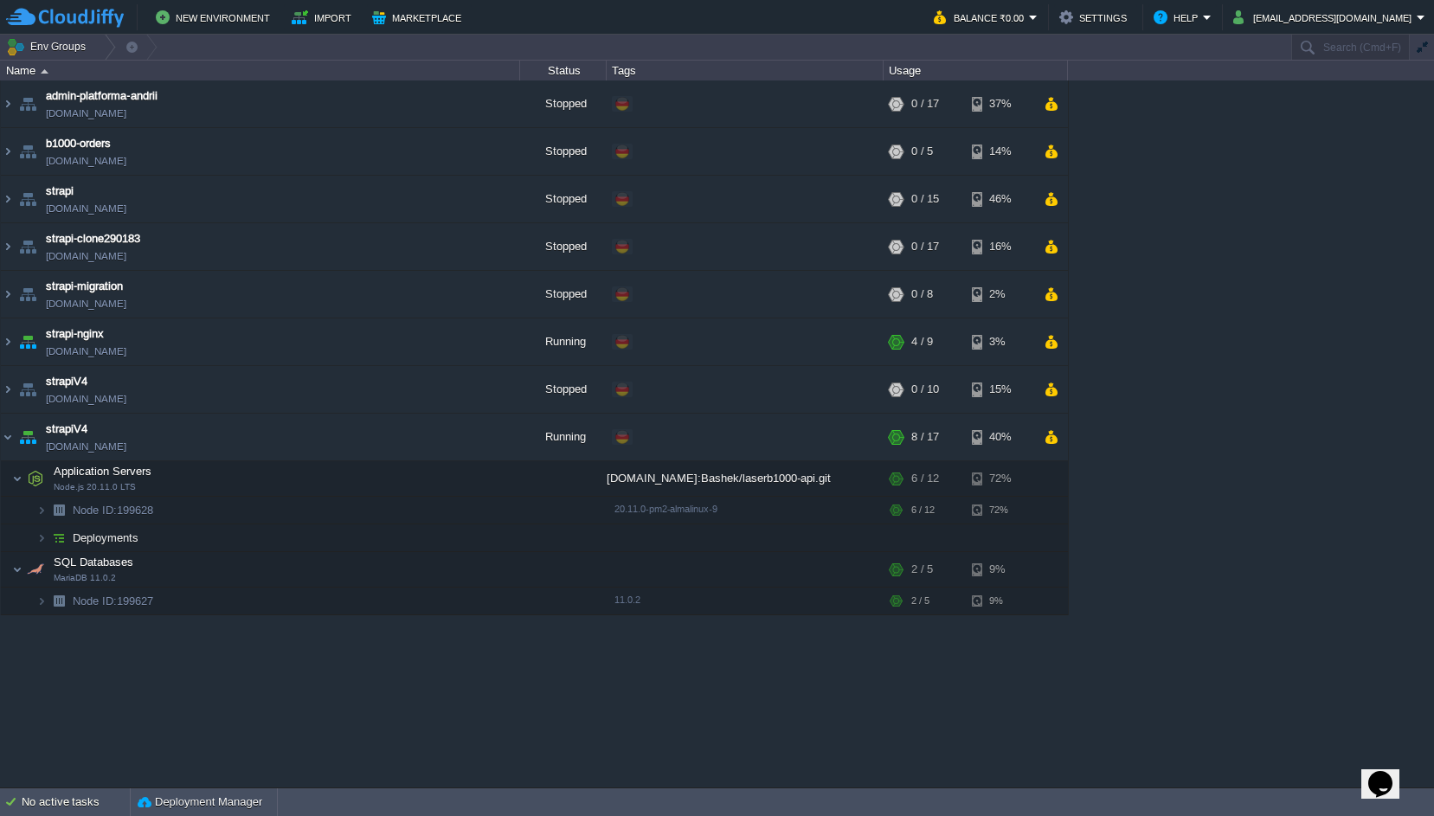
click at [1229, 271] on div "admin-platforma-andrii [DOMAIN_NAME] Stopped + Add to Env Group RAM 0% CPU 0% 0…" at bounding box center [717, 433] width 1434 height 706
click at [336, 479] on button "button" at bounding box center [339, 479] width 16 height 16
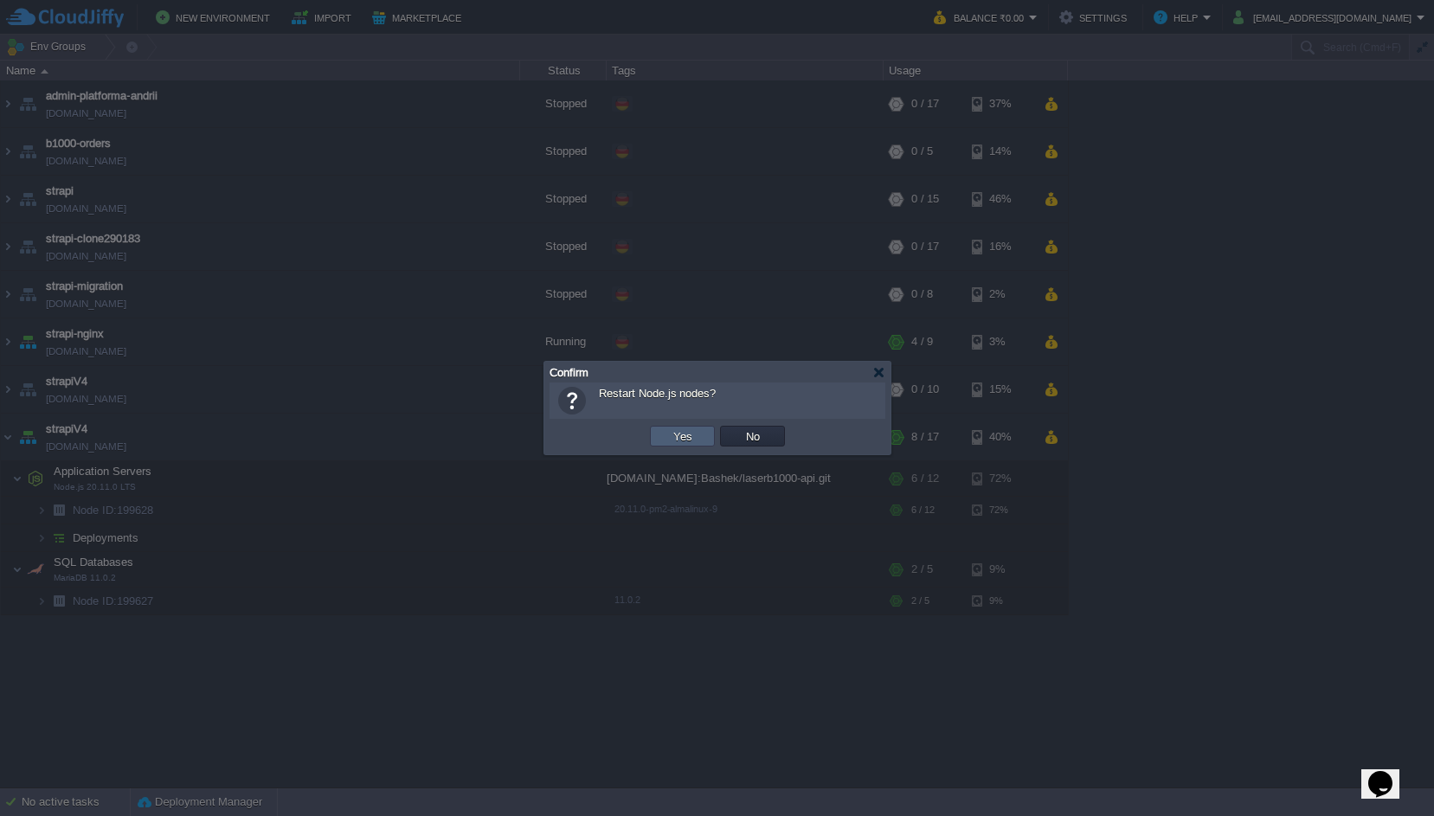
click at [683, 437] on button "Yes" at bounding box center [682, 436] width 29 height 16
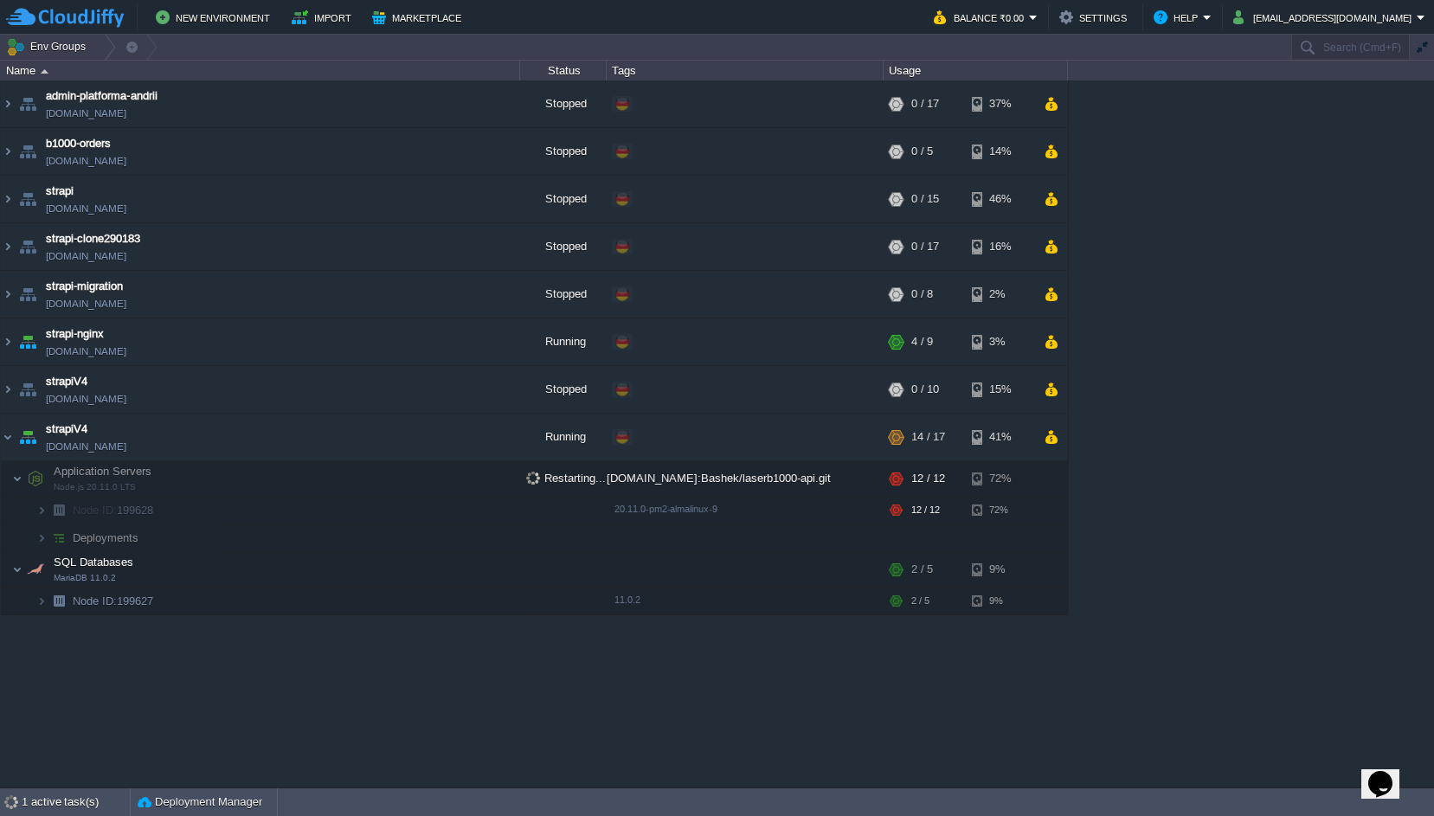
click at [525, 712] on div "admin-platforma-andrii [DOMAIN_NAME] Stopped + Add to Env Group RAM 0% CPU 0% 0…" at bounding box center [717, 433] width 1434 height 706
click at [1171, 258] on div "admin-platforma-andrii [DOMAIN_NAME] Stopped + Add to Env Group RAM 0% CPU 0% 0…" at bounding box center [717, 433] width 1434 height 706
